Goal: Browse casually

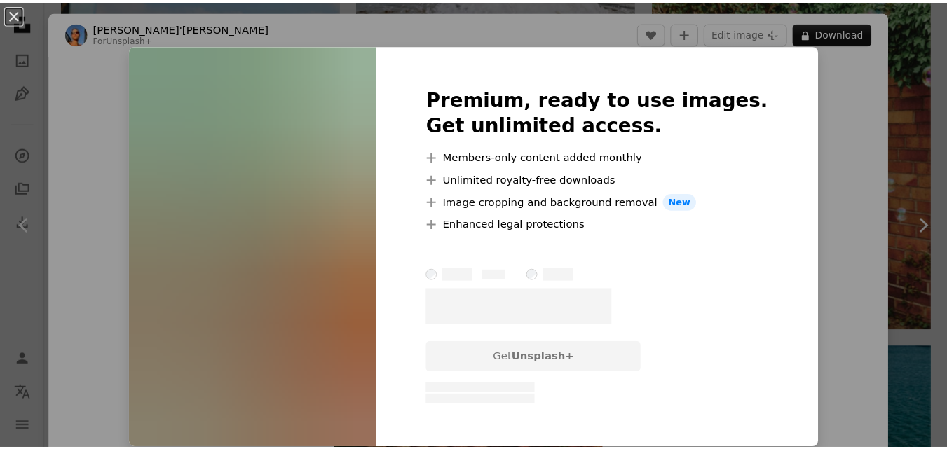
scroll to position [70, 0]
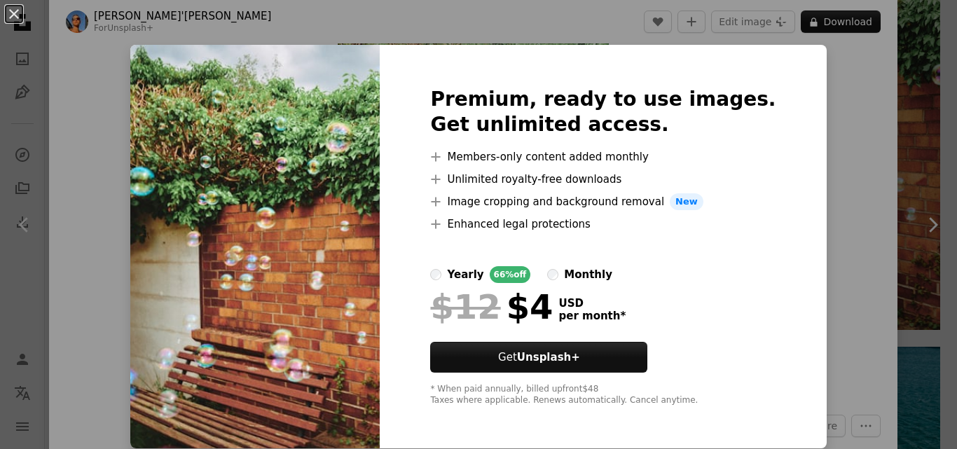
click at [237, 22] on div "An X shape Premium, ready to use images. Get unlimited access. A plus sign Memb…" at bounding box center [478, 224] width 957 height 449
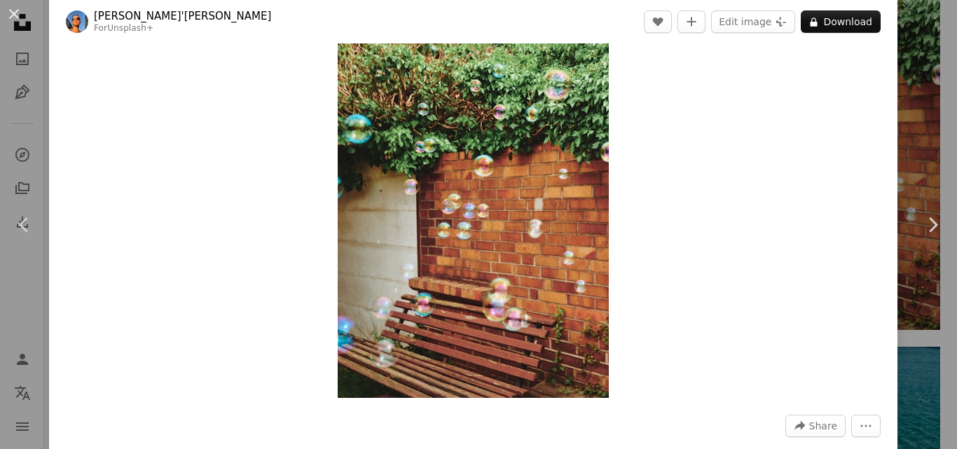
drag, startPoint x: 11, startPoint y: 11, endPoint x: 135, endPoint y: 27, distance: 125.0
click at [12, 11] on button "An X shape" at bounding box center [14, 14] width 17 height 17
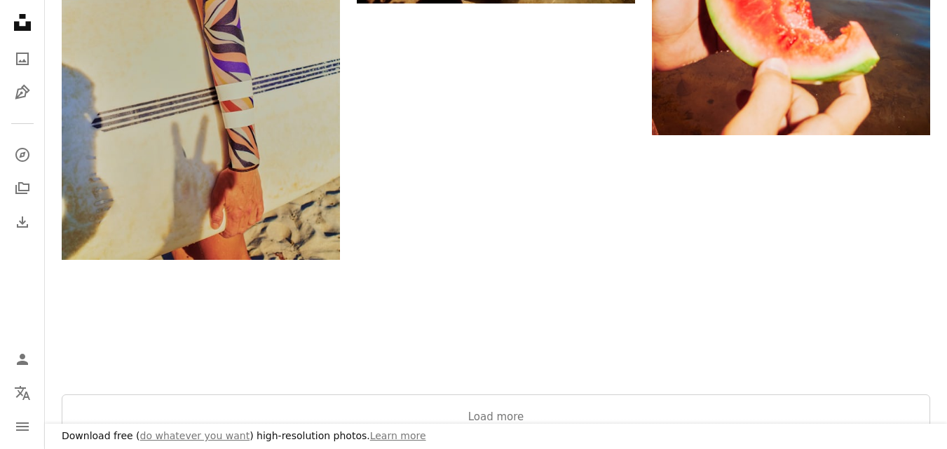
scroll to position [2452, 0]
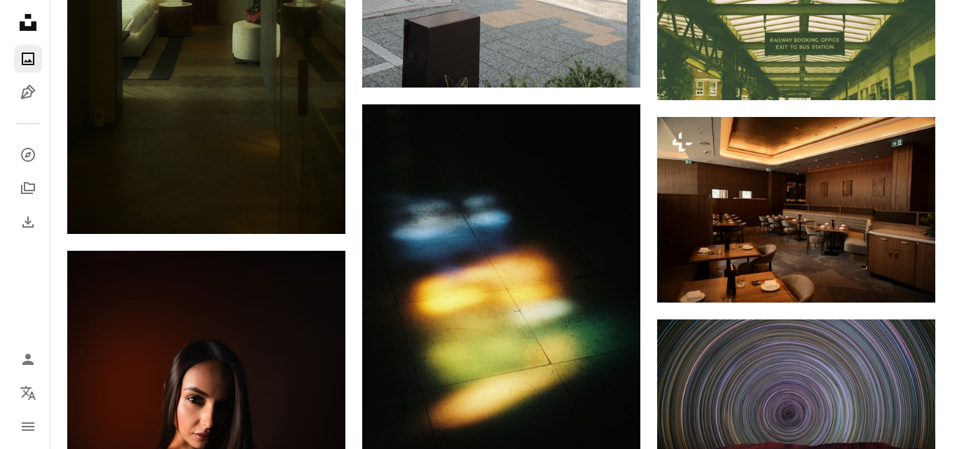
scroll to position [3643, 0]
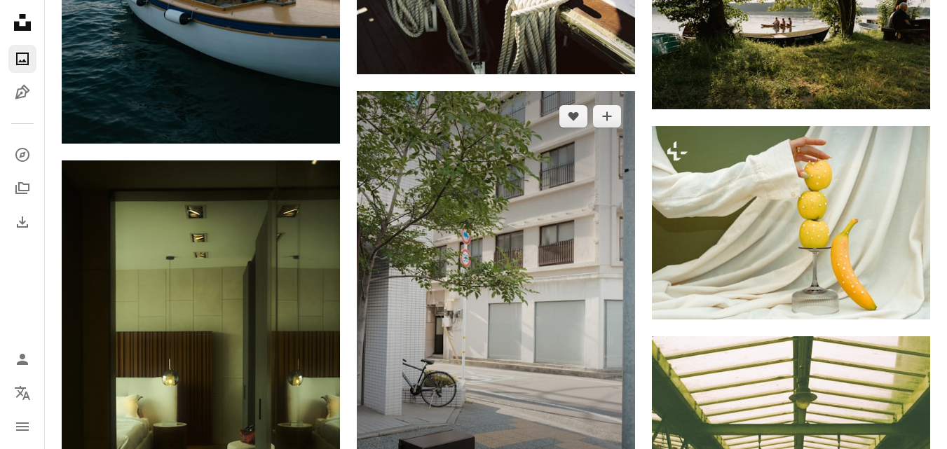
click at [563, 245] on img at bounding box center [496, 300] width 278 height 418
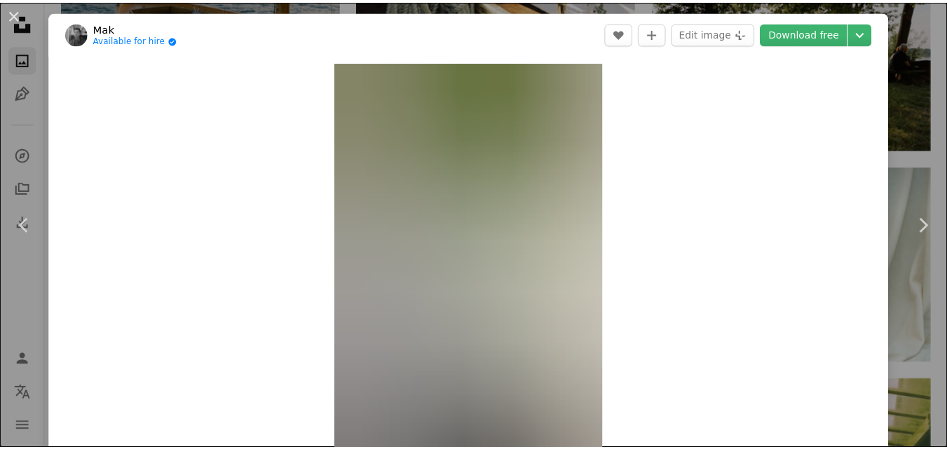
scroll to position [70, 0]
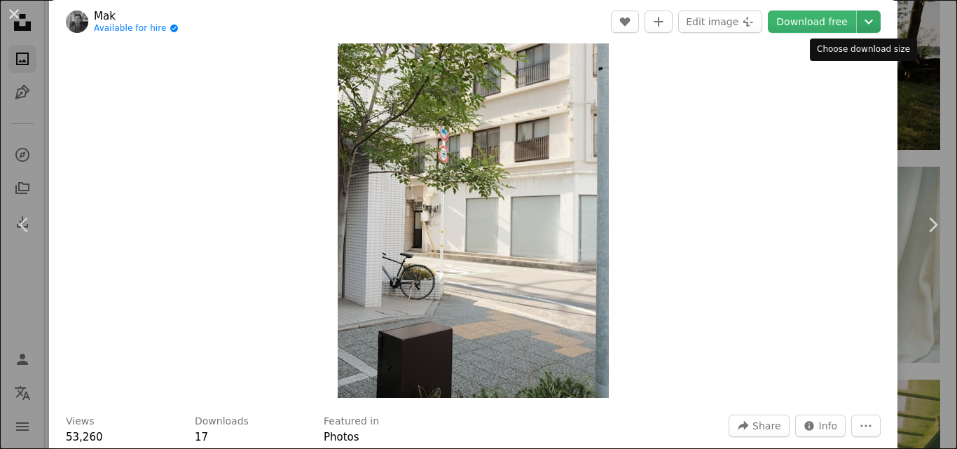
click at [865, 23] on icon "Chevron down" at bounding box center [869, 21] width 22 height 17
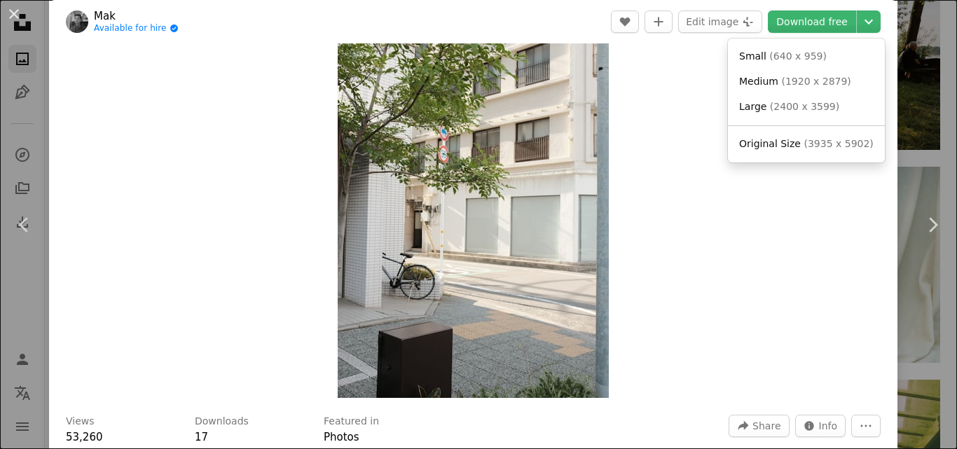
click at [752, 230] on dialog "An X shape Chevron left Chevron right Mak Available for hire A checkmark inside…" at bounding box center [478, 224] width 957 height 449
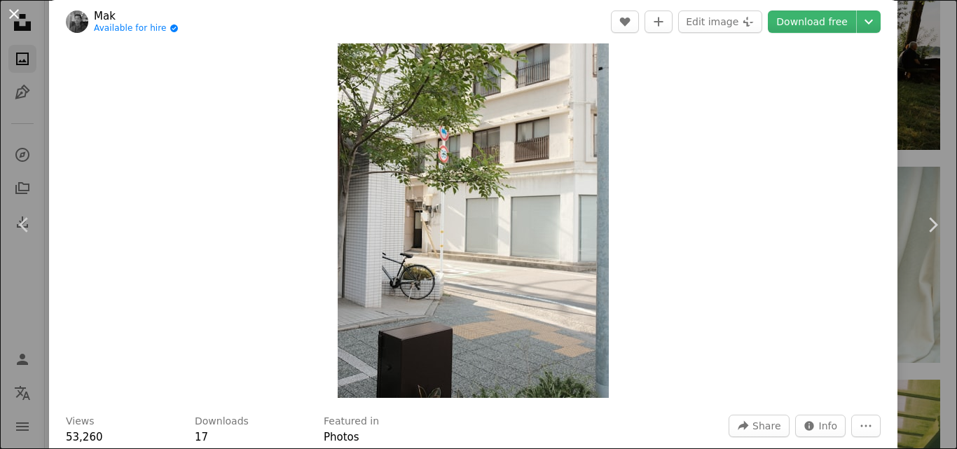
click at [13, 12] on button "An X shape" at bounding box center [14, 14] width 17 height 17
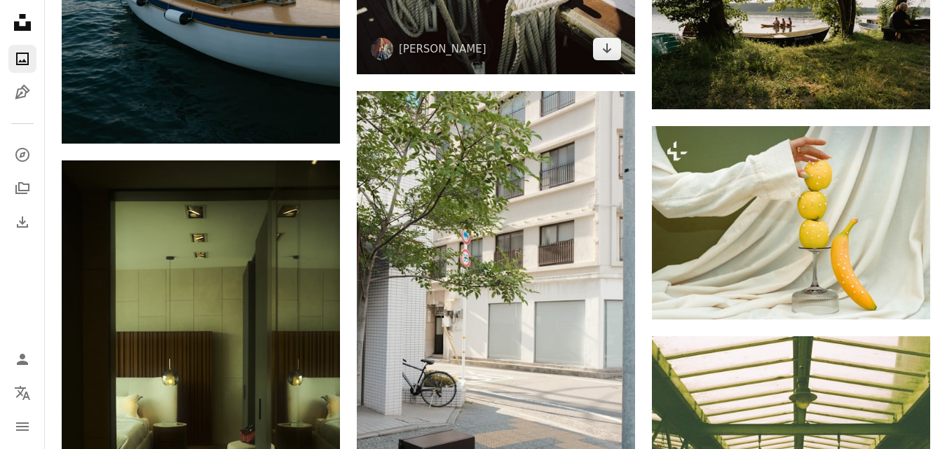
scroll to position [3924, 0]
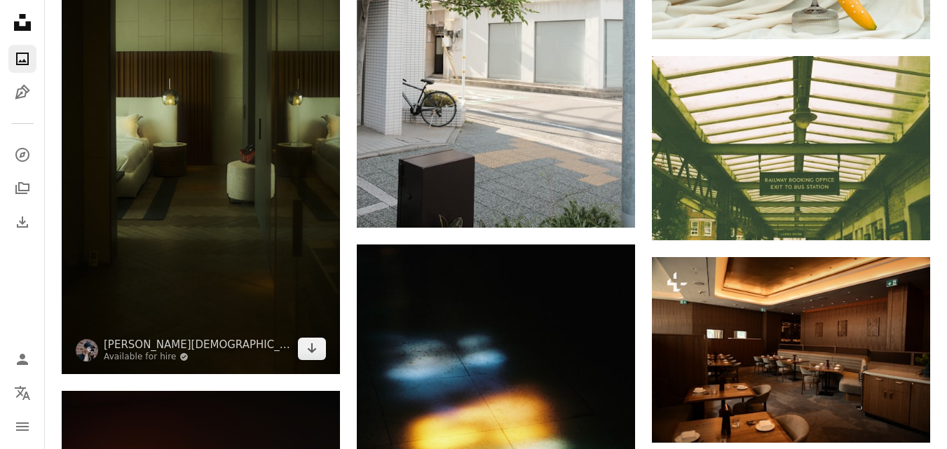
click at [206, 139] on img at bounding box center [201, 127] width 278 height 494
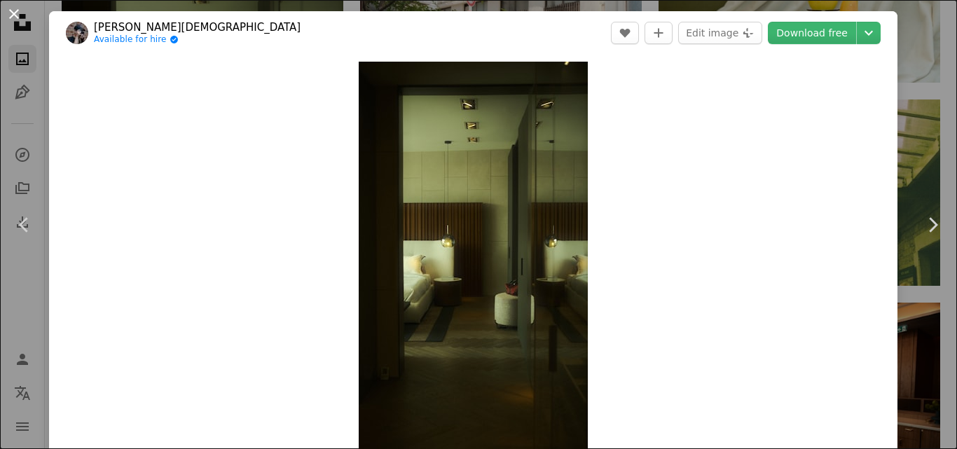
click at [11, 12] on button "An X shape" at bounding box center [14, 14] width 17 height 17
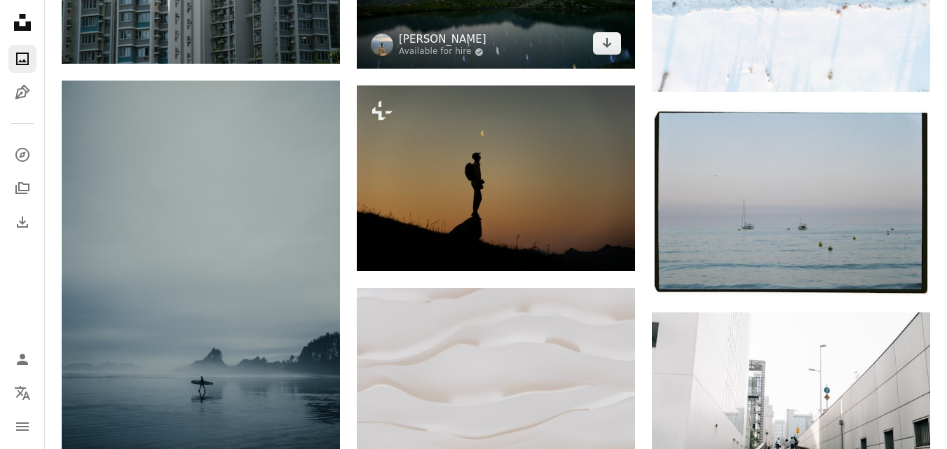
scroll to position [140, 0]
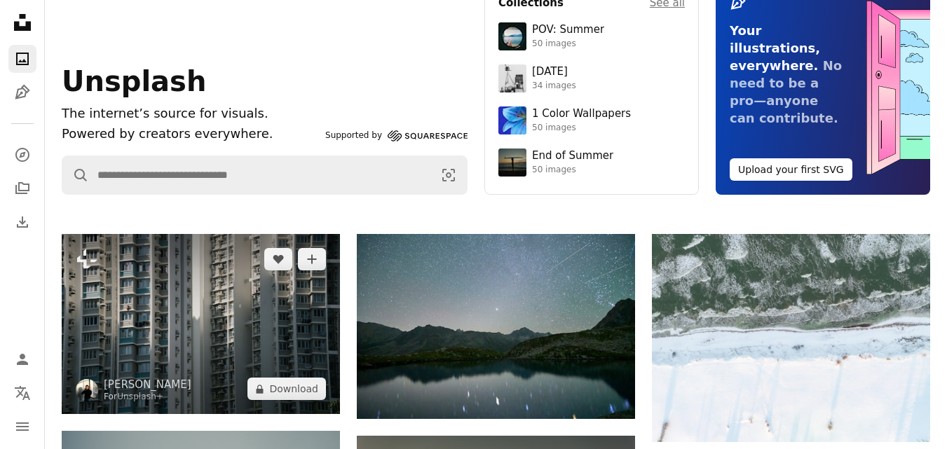
click at [205, 327] on img at bounding box center [201, 324] width 278 height 180
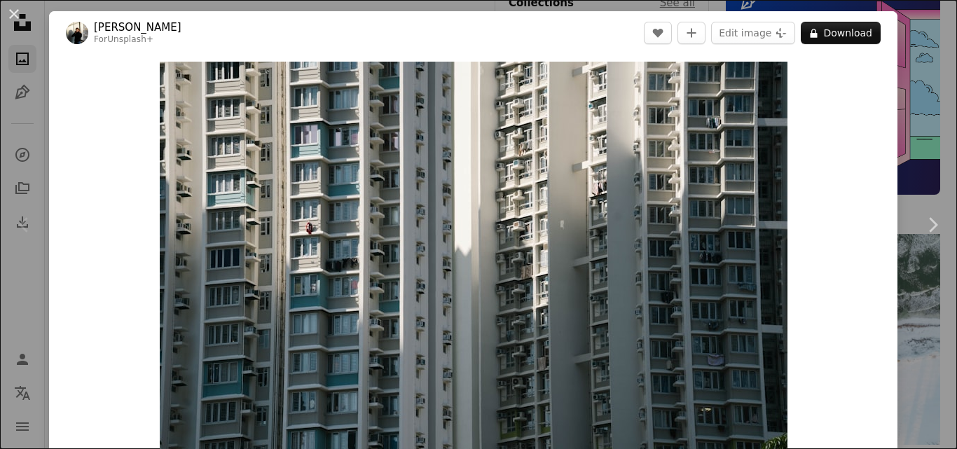
drag, startPoint x: 12, startPoint y: 15, endPoint x: 212, endPoint y: 43, distance: 202.2
click at [11, 16] on button "An X shape" at bounding box center [14, 14] width 17 height 17
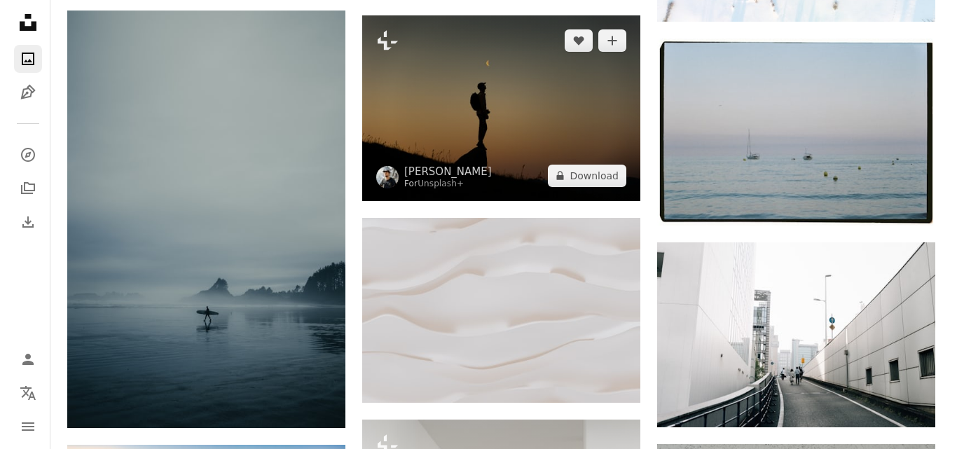
scroll to position [1051, 0]
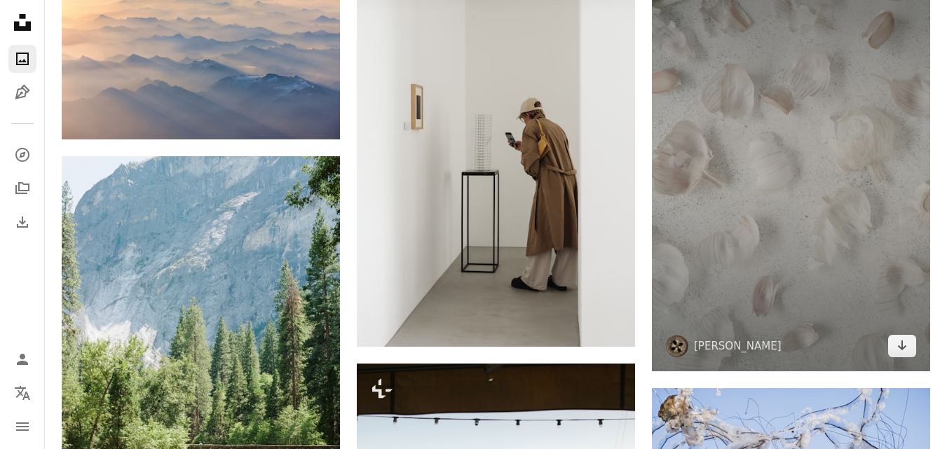
drag, startPoint x: 767, startPoint y: 110, endPoint x: 733, endPoint y: 109, distance: 33.6
click at [764, 111] on img at bounding box center [791, 163] width 278 height 418
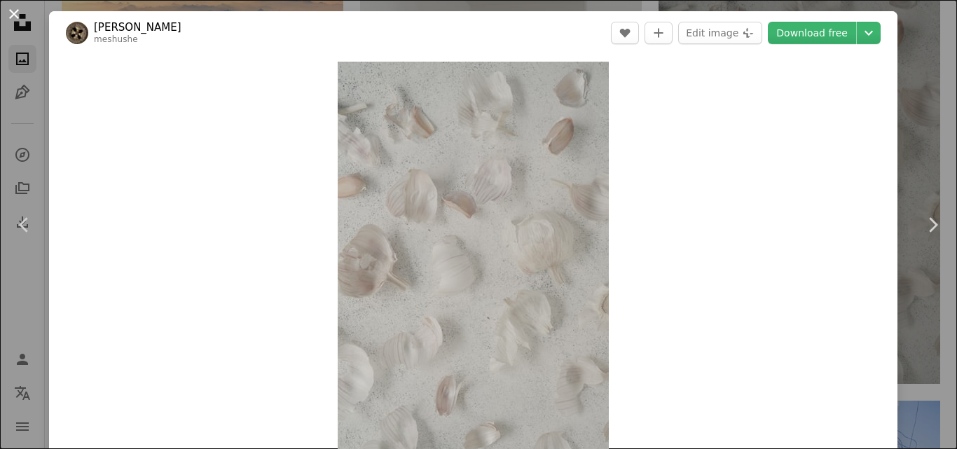
click at [17, 11] on button "An X shape" at bounding box center [14, 14] width 17 height 17
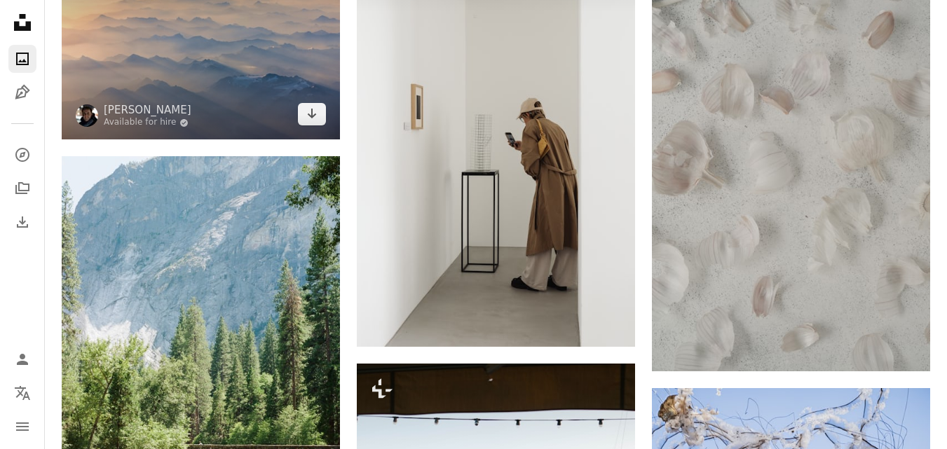
click at [263, 67] on img at bounding box center [201, 46] width 278 height 185
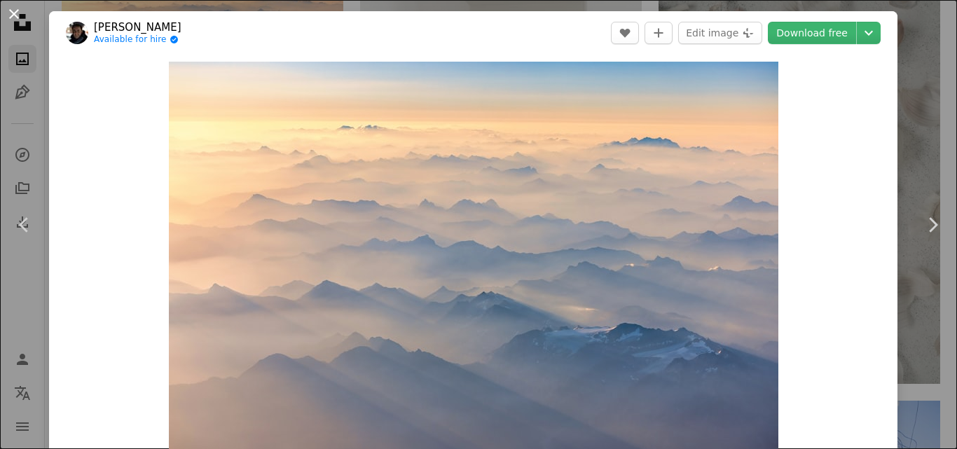
click at [18, 17] on button "An X shape" at bounding box center [14, 14] width 17 height 17
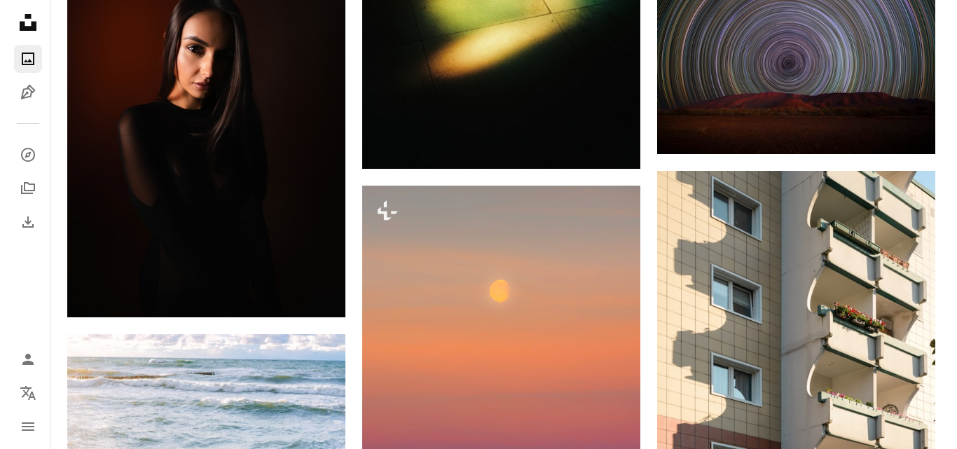
scroll to position [4204, 0]
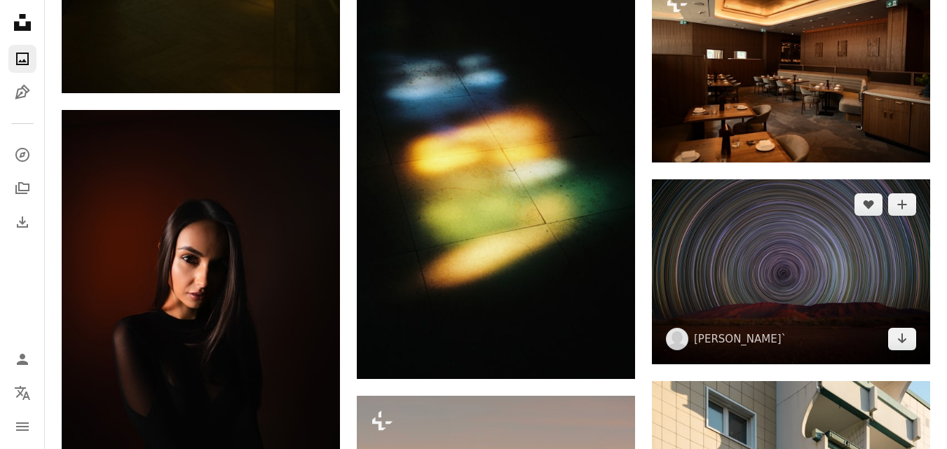
click at [811, 289] on img at bounding box center [791, 271] width 278 height 185
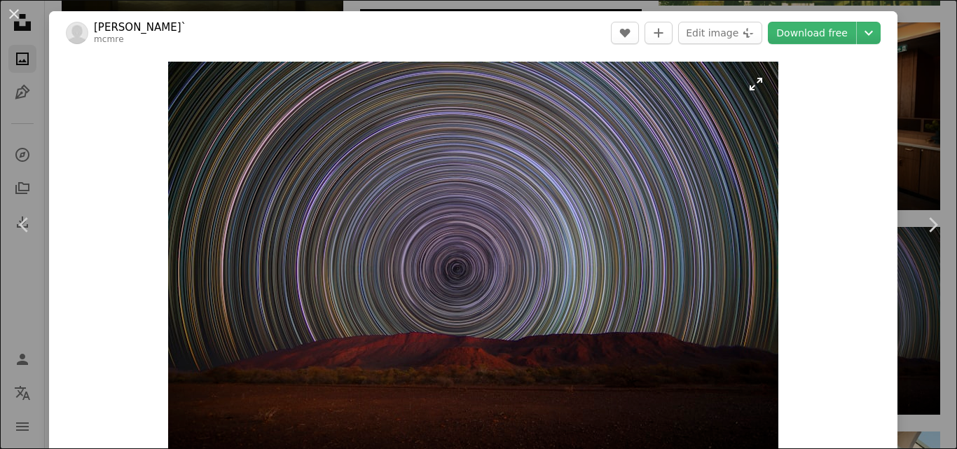
scroll to position [210, 0]
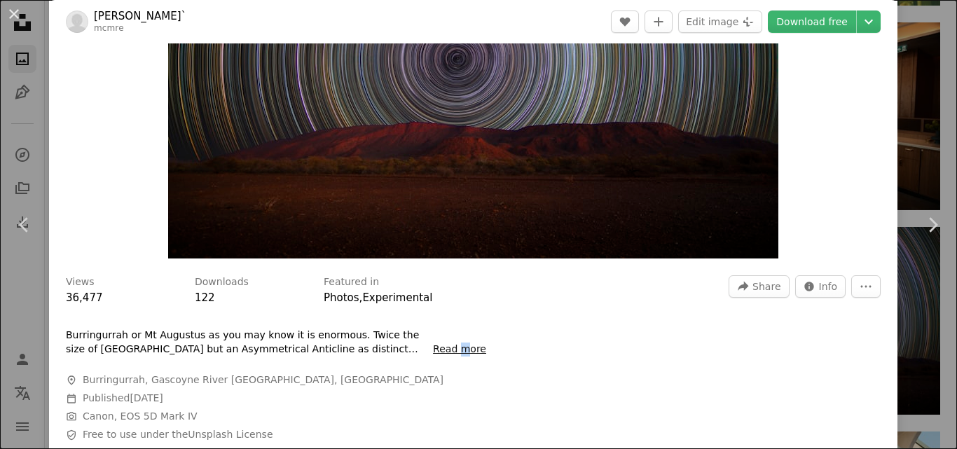
click at [469, 348] on button "Read more" at bounding box center [459, 350] width 53 height 14
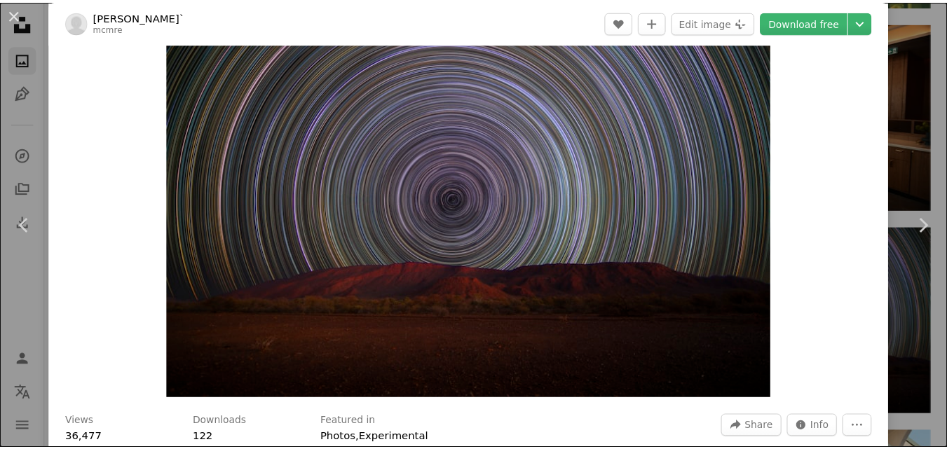
scroll to position [0, 0]
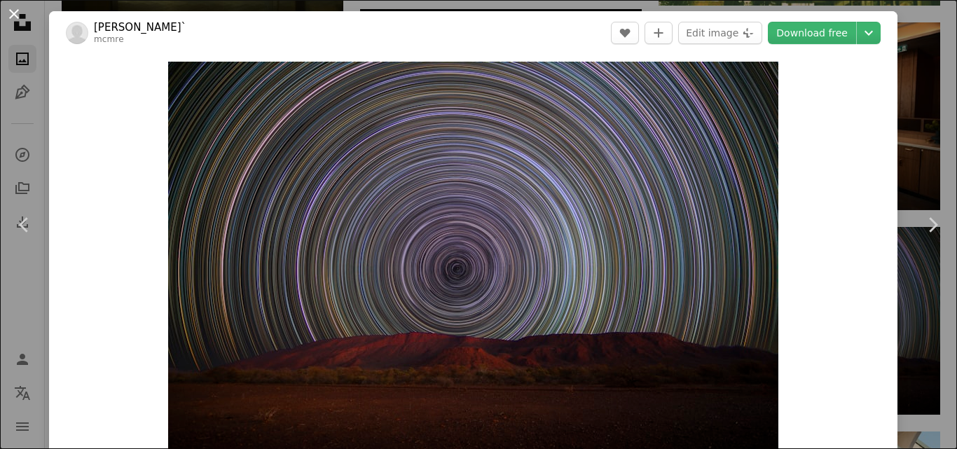
click at [11, 13] on button "An X shape" at bounding box center [14, 14] width 17 height 17
